Goal: Task Accomplishment & Management: Manage account settings

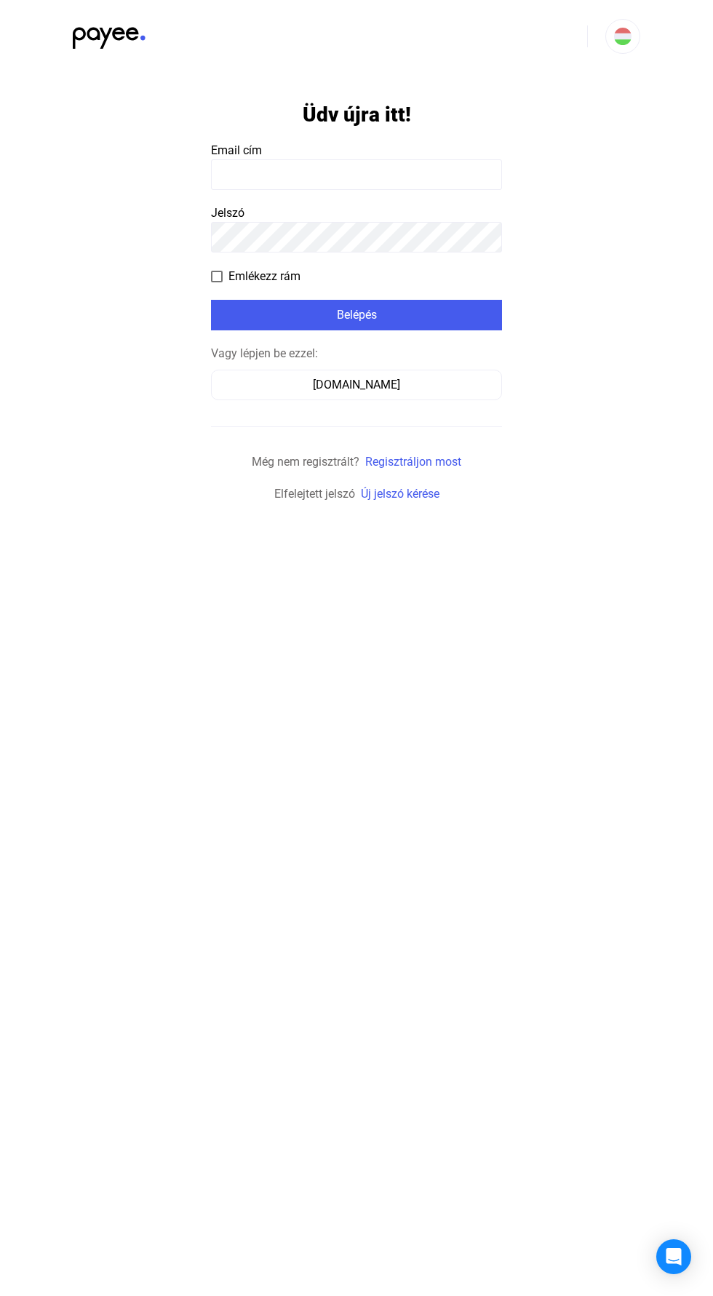
click at [372, 378] on div "Számlázz.hu" at bounding box center [356, 384] width 281 height 17
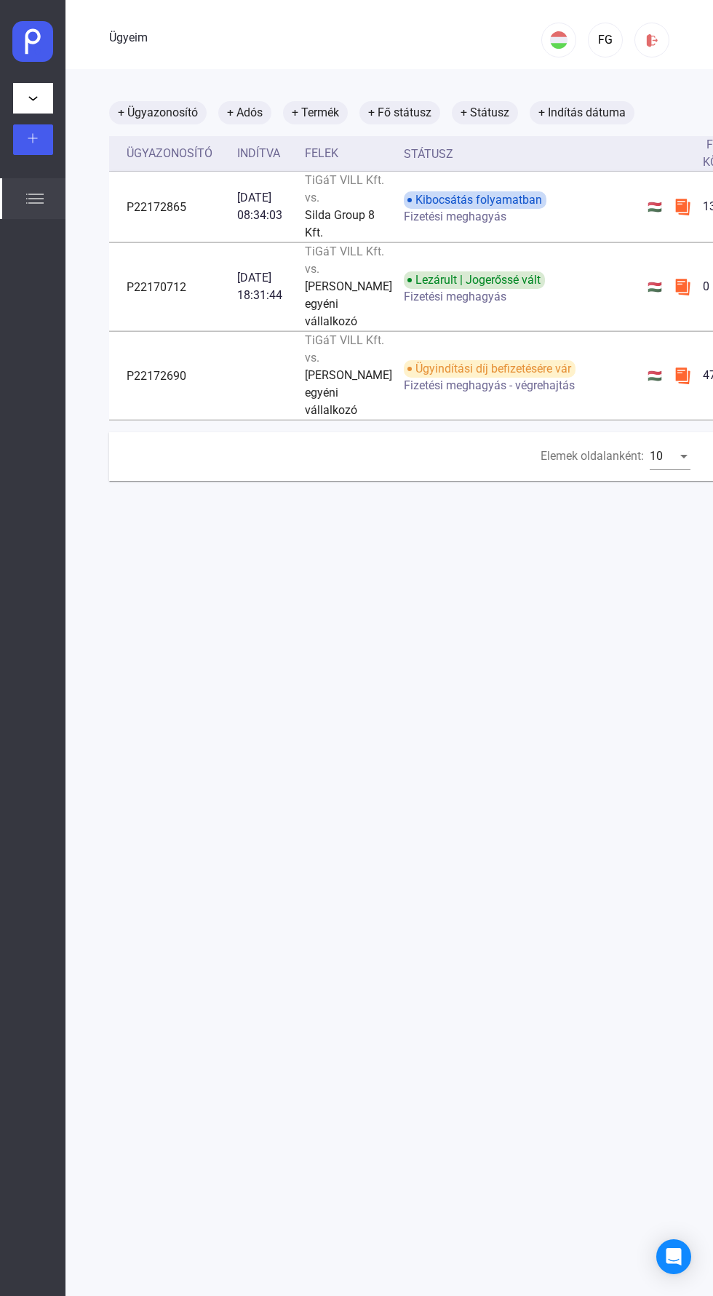
scroll to position [0, 225]
